Goal: Check status: Check status

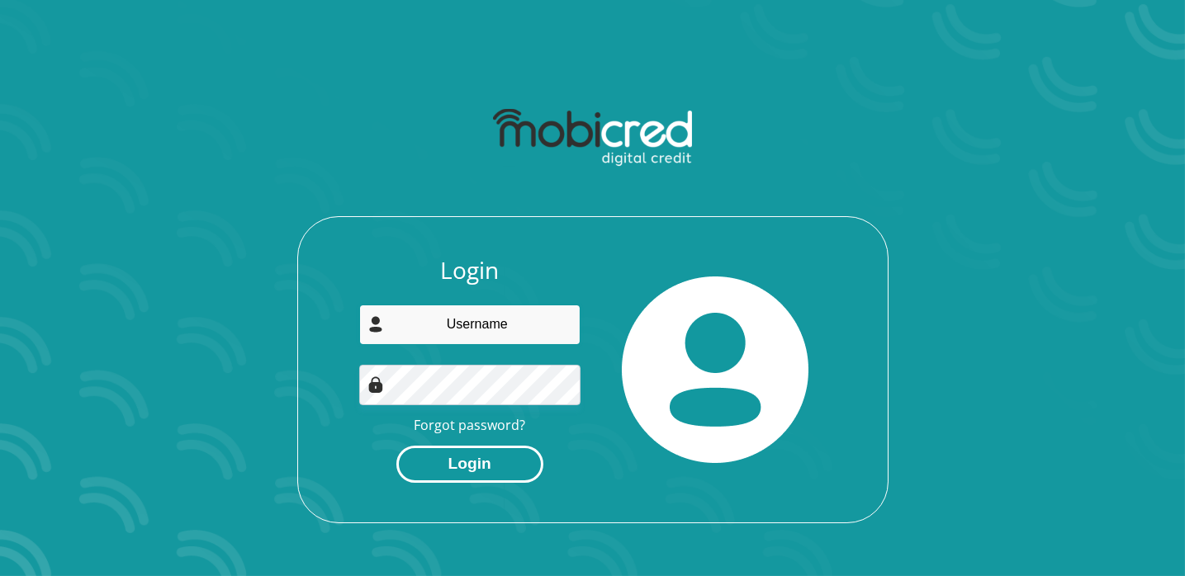
type input "tivimashele@gmail.com"
click at [462, 463] on button "Login" at bounding box center [469, 464] width 147 height 37
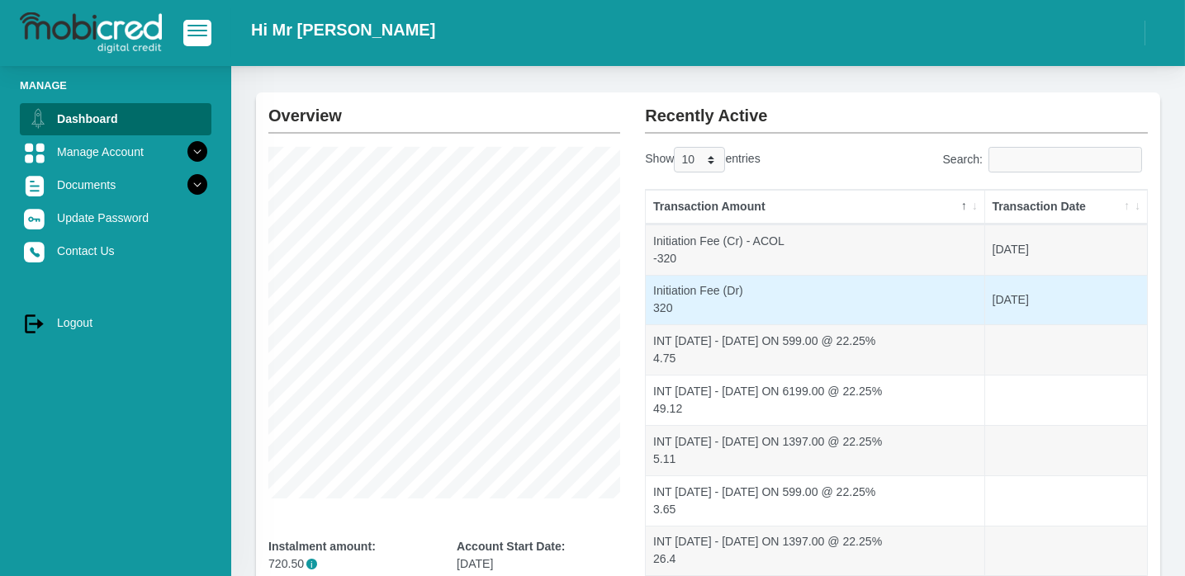
scroll to position [83, 0]
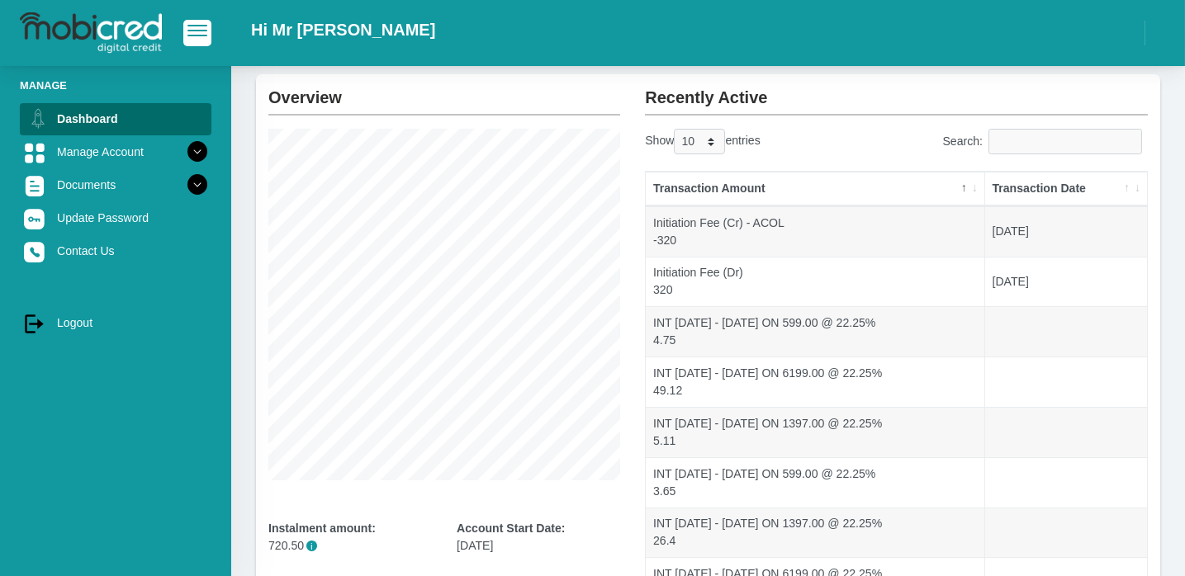
click at [964, 185] on th "Transaction Amount" at bounding box center [815, 189] width 339 height 35
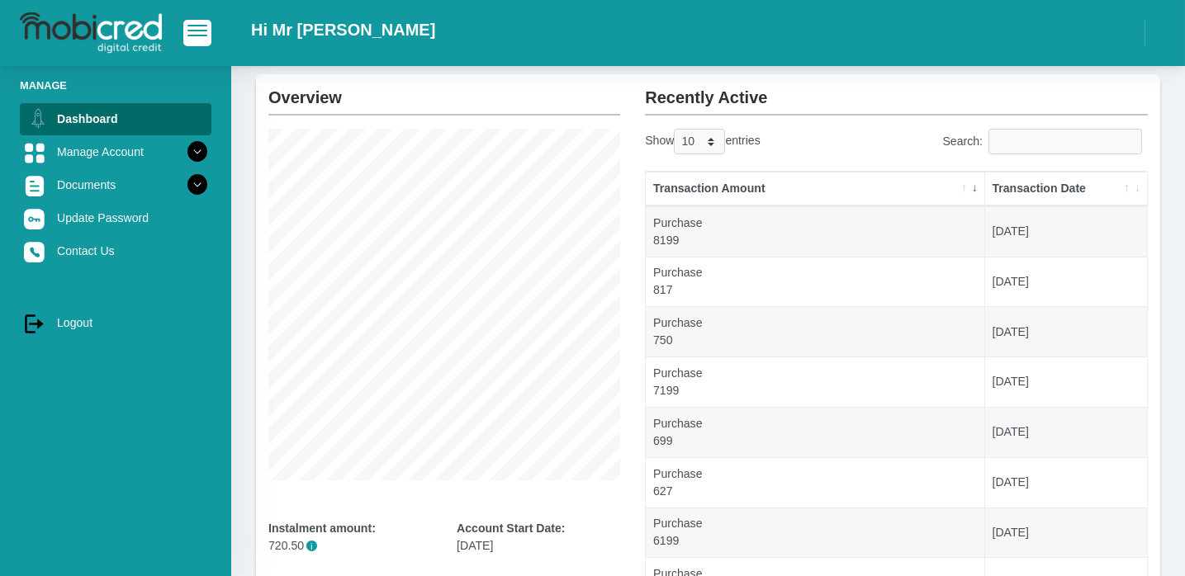
click at [964, 185] on th "Transaction Amount" at bounding box center [815, 189] width 339 height 35
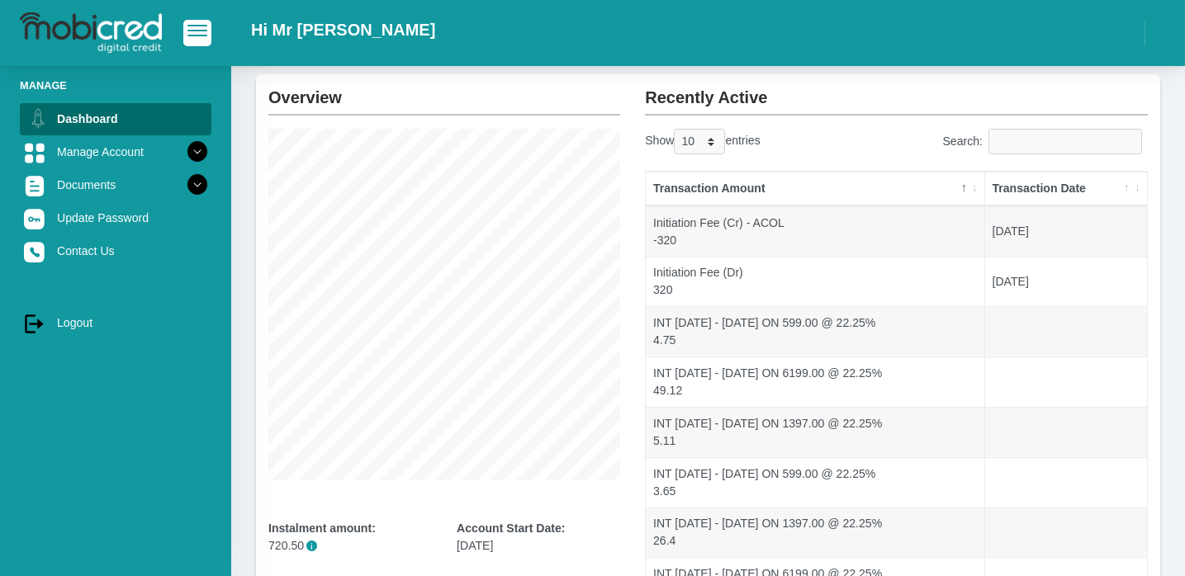
click at [964, 185] on th "Transaction Amount" at bounding box center [815, 189] width 339 height 35
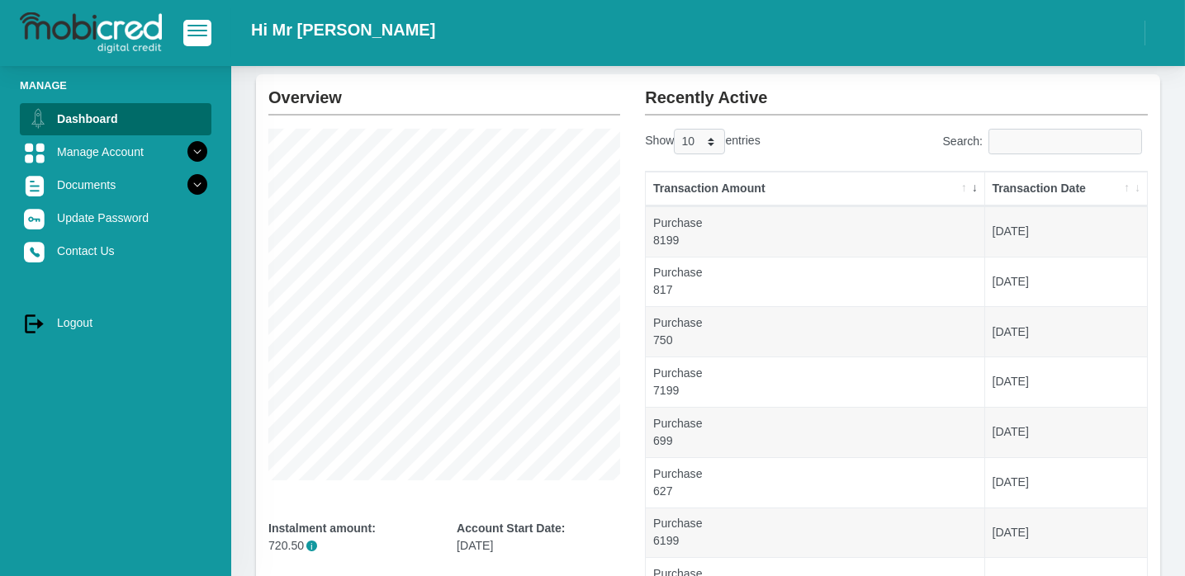
click at [1125, 191] on th "Transaction Date" at bounding box center [1066, 189] width 162 height 35
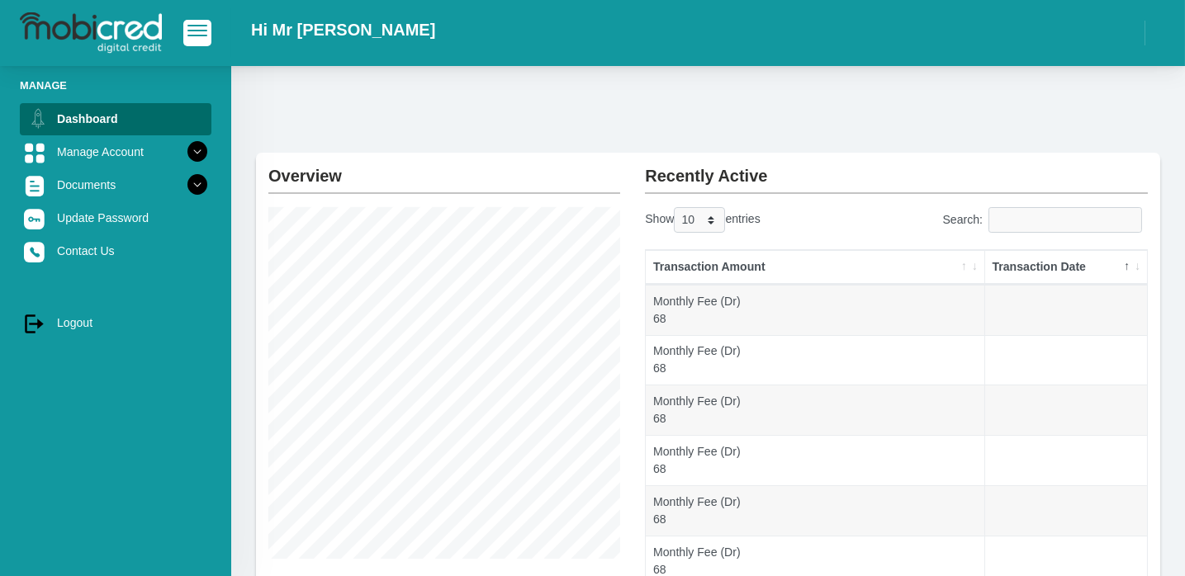
scroll to position [0, 0]
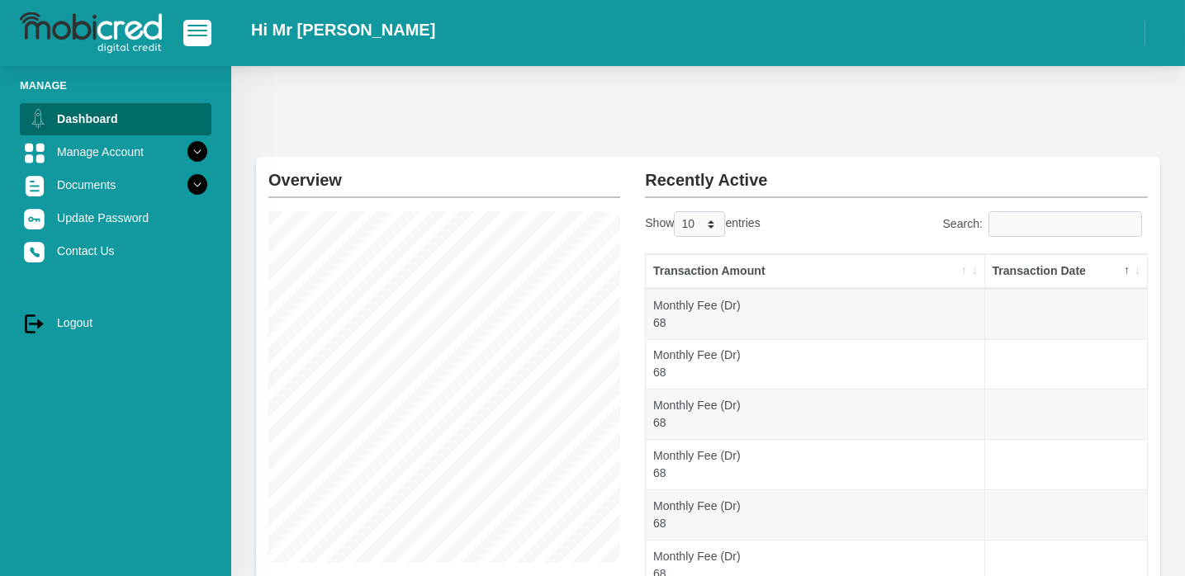
click at [1125, 267] on th "Transaction Date" at bounding box center [1066, 271] width 162 height 35
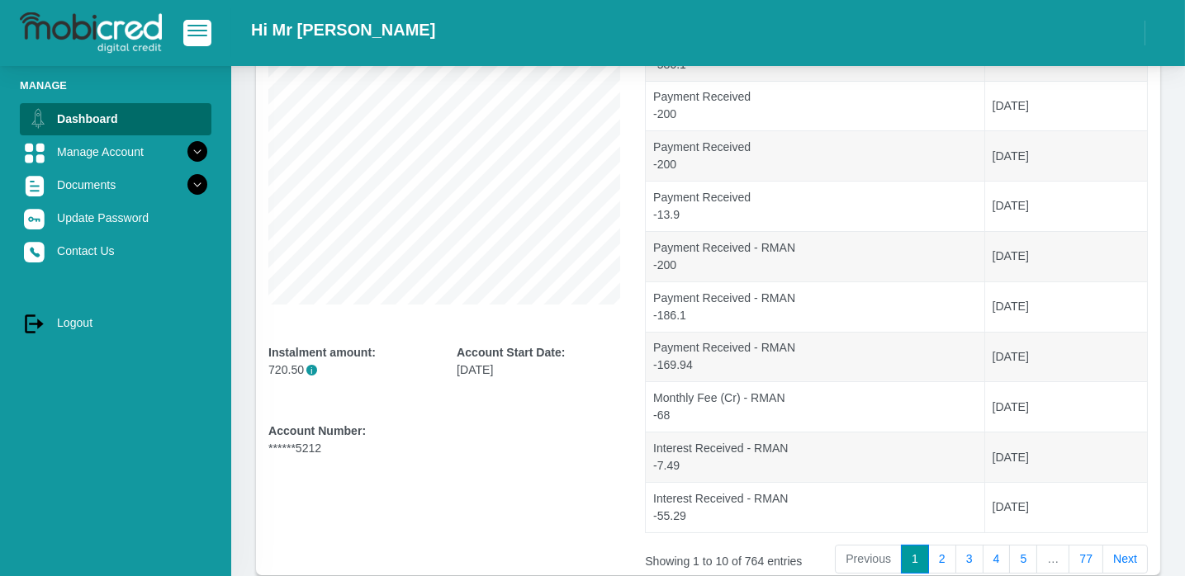
scroll to position [247, 0]
